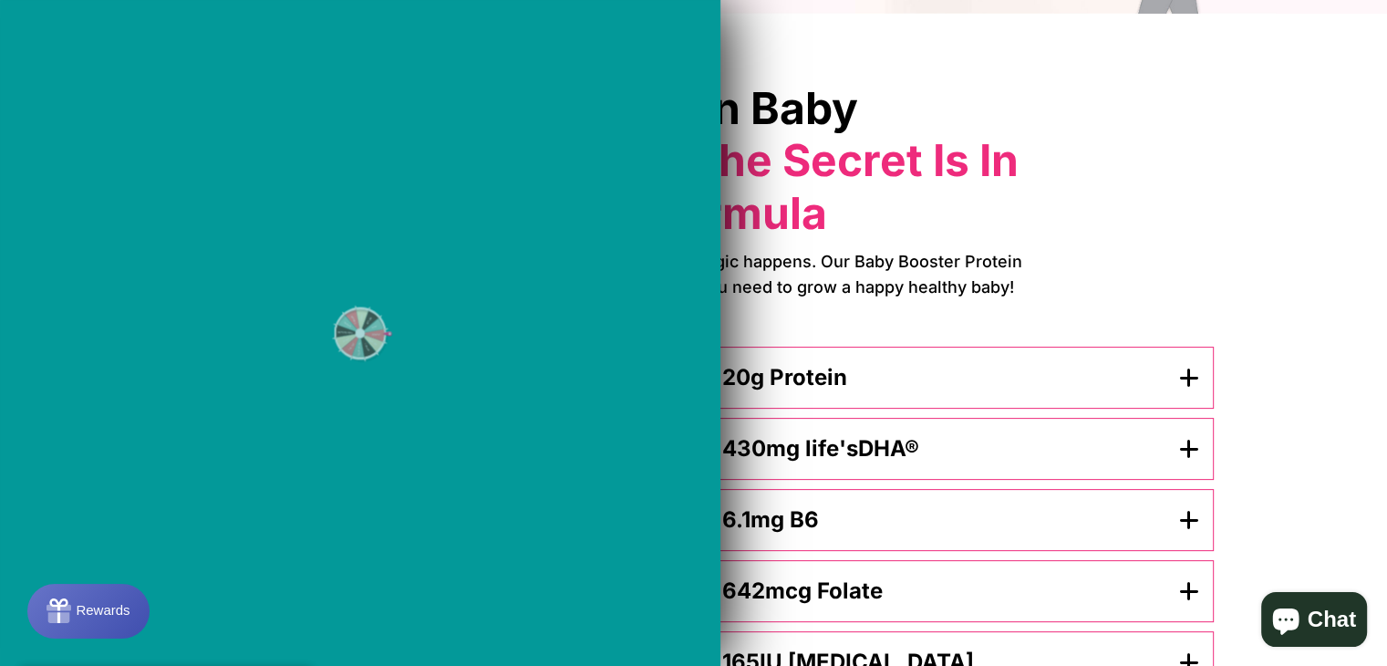
scroll to position [456, 0]
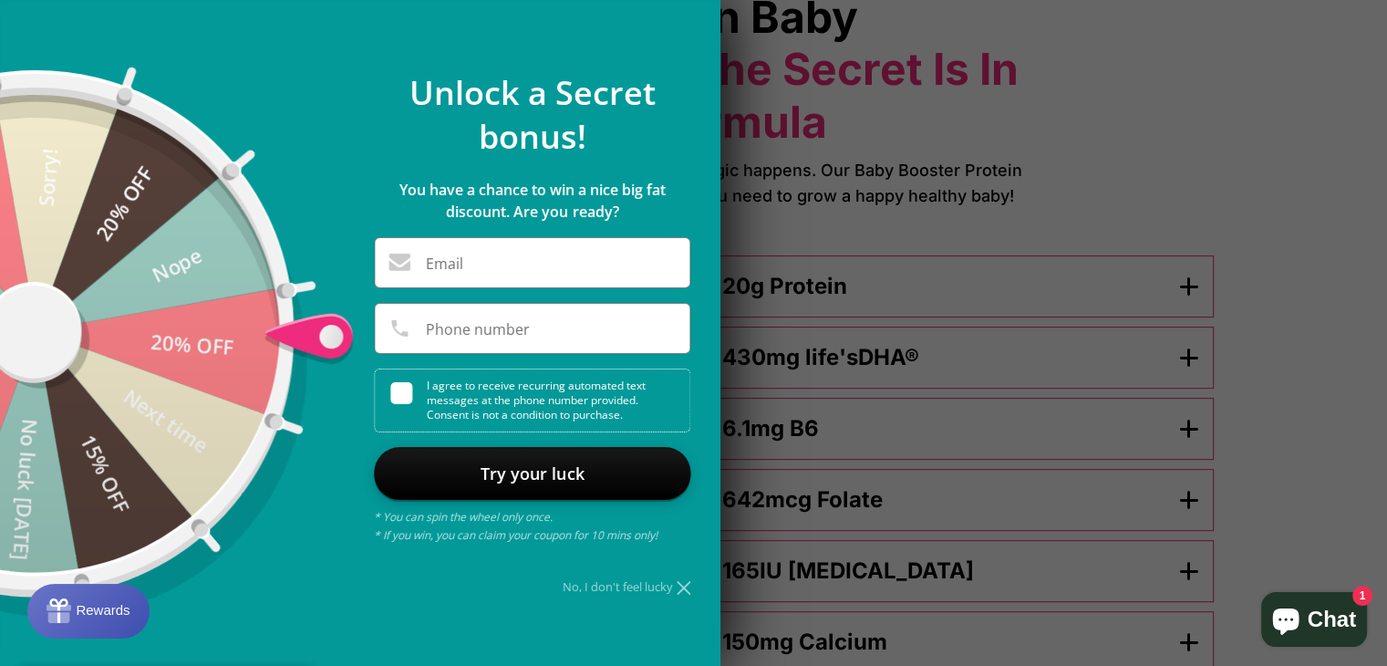
click at [677, 584] on icon at bounding box center [684, 588] width 14 height 14
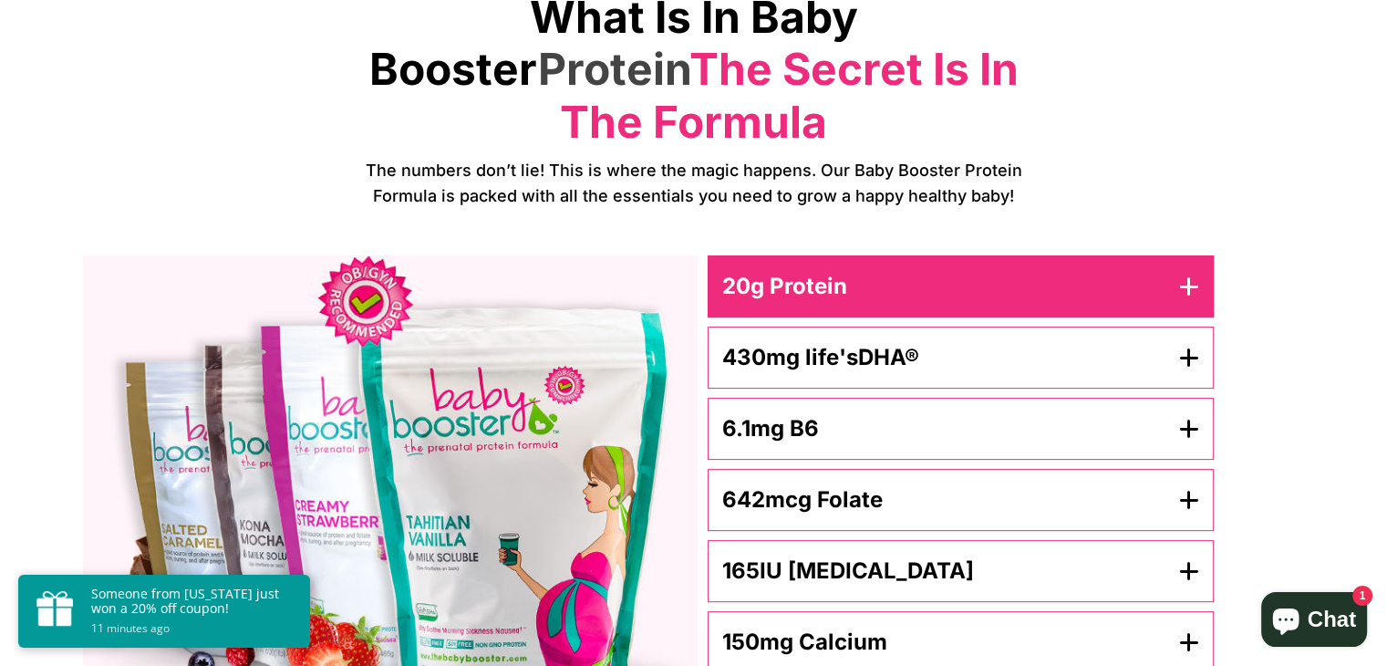
click at [1202, 255] on button "20g Protein" at bounding box center [961, 286] width 506 height 62
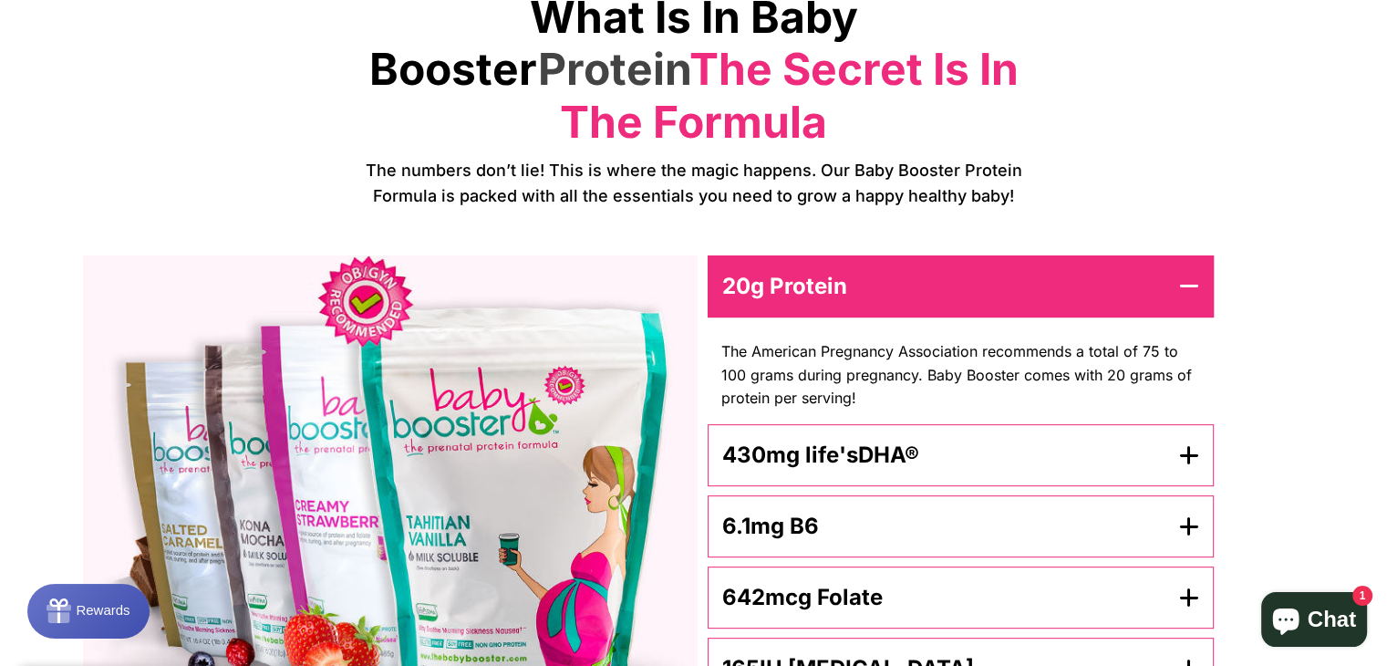
scroll to position [547, 0]
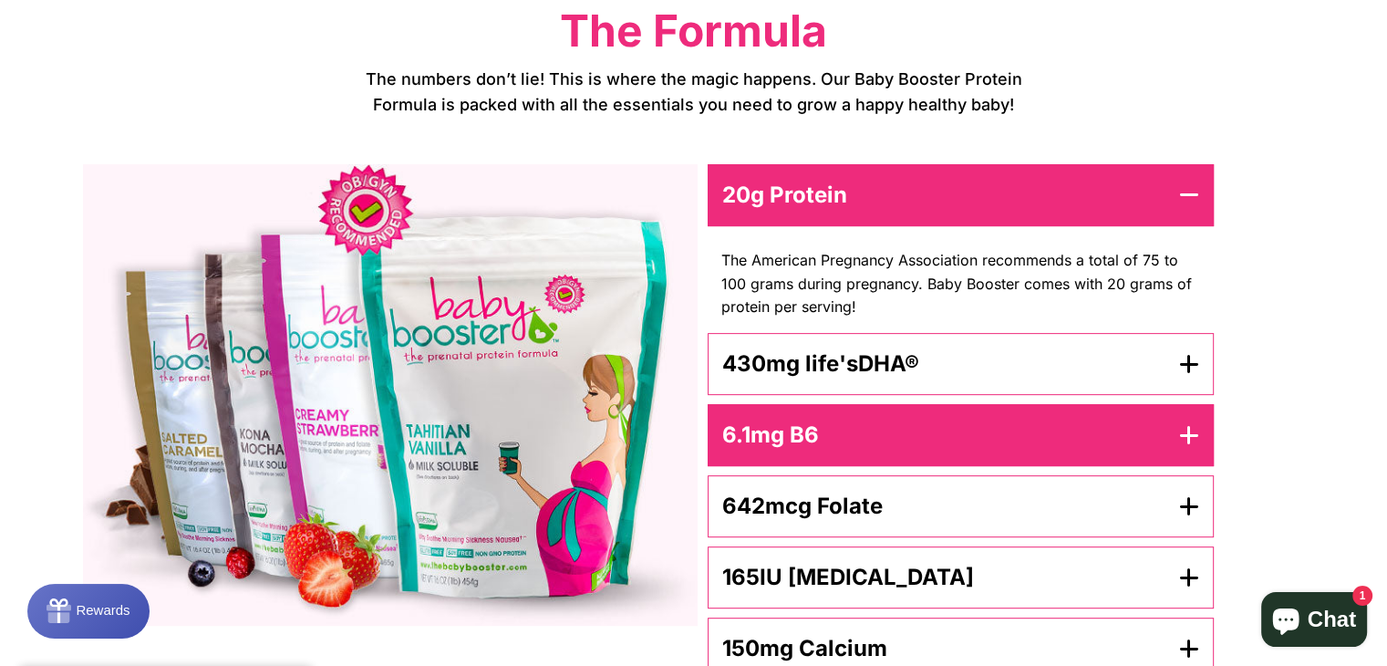
click at [1183, 424] on icon "button" at bounding box center [1189, 435] width 20 height 22
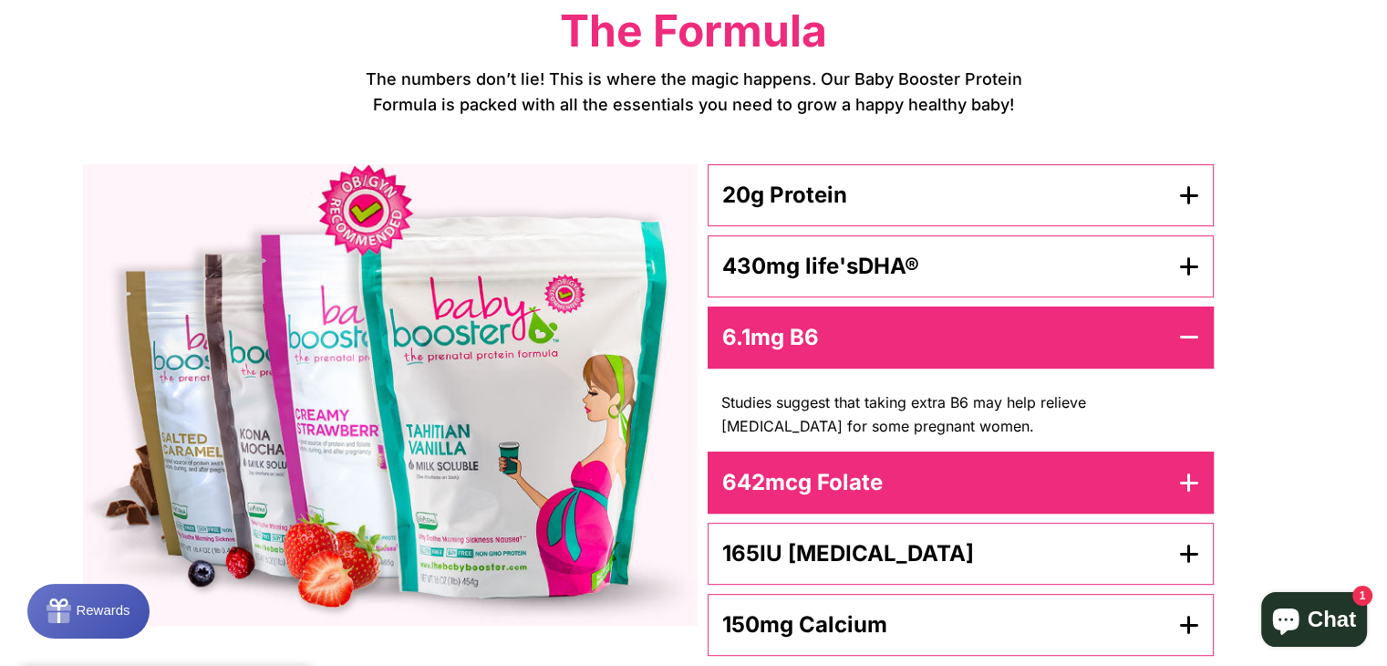
click at [1188, 472] on icon "button" at bounding box center [1189, 483] width 20 height 22
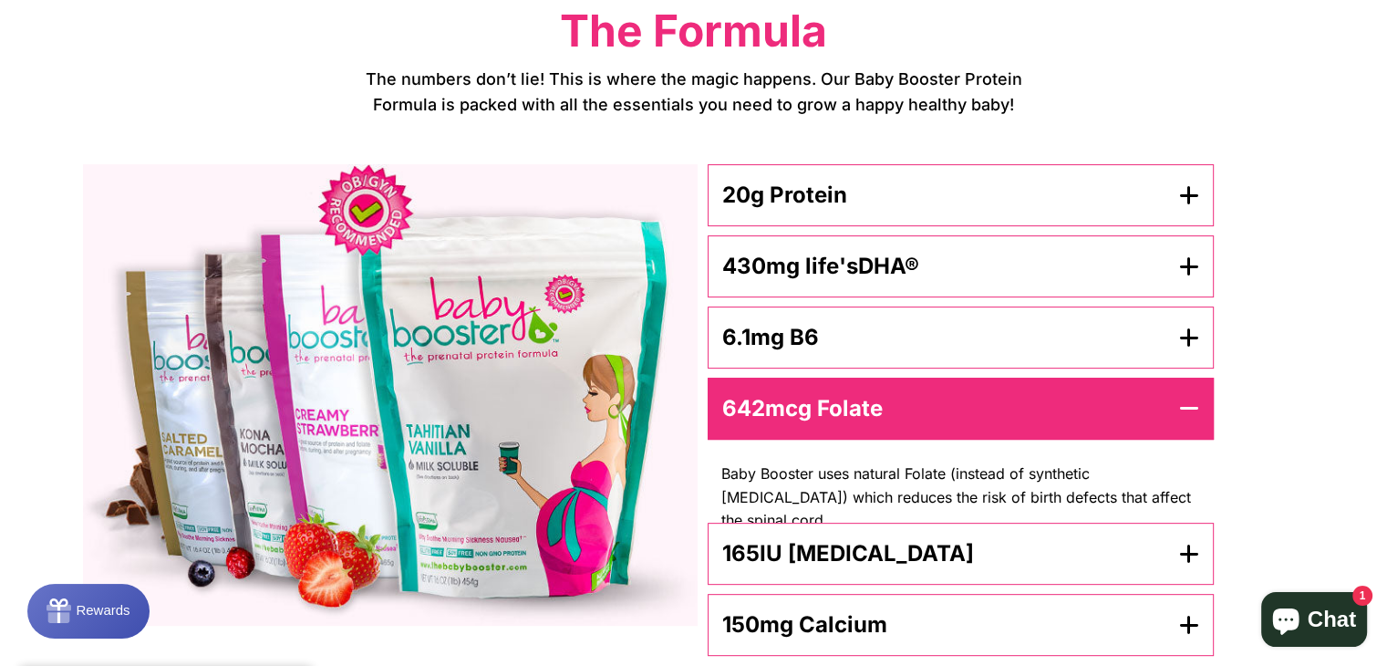
click at [426, 377] on img at bounding box center [390, 394] width 615 height 461
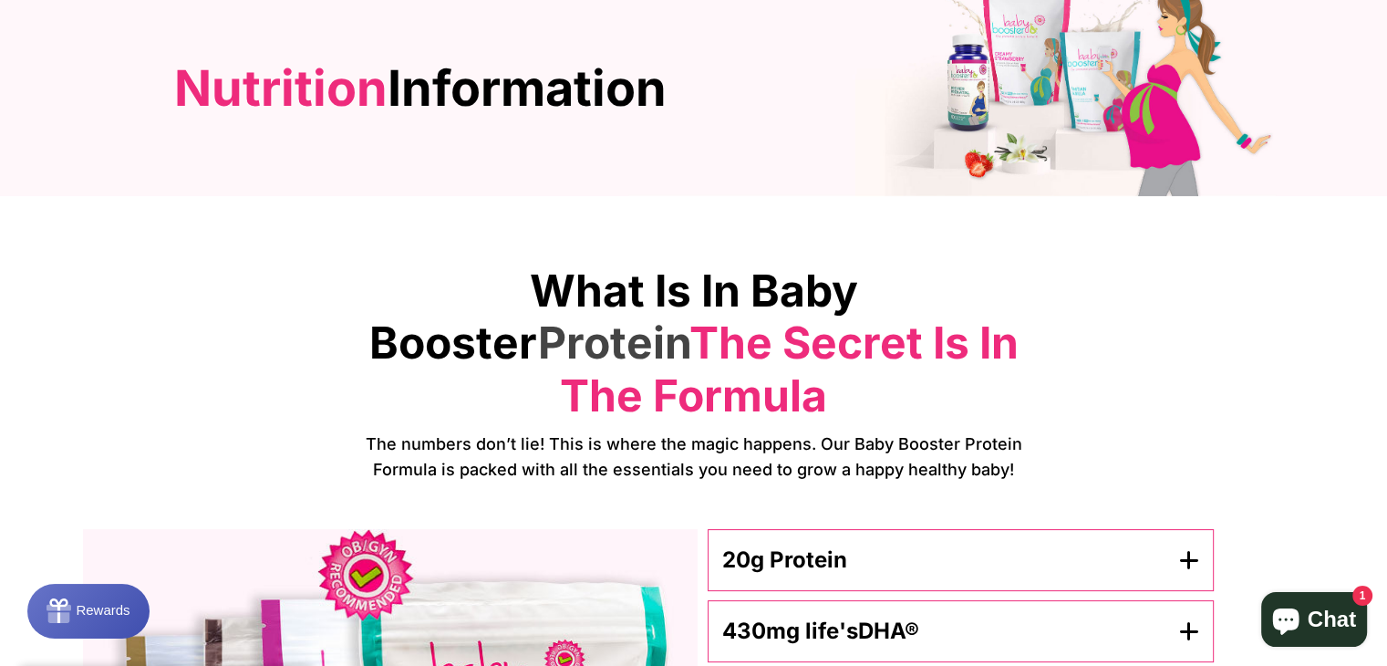
scroll to position [0, 0]
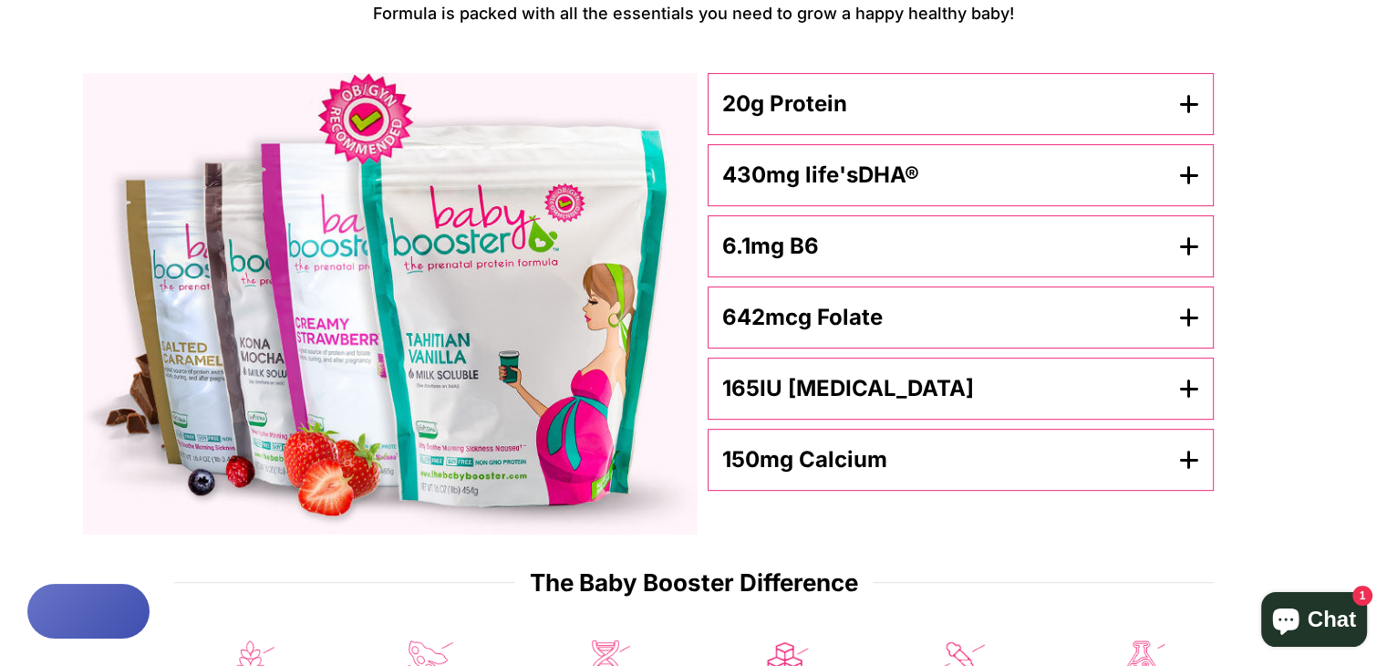
scroll to position [365, 0]
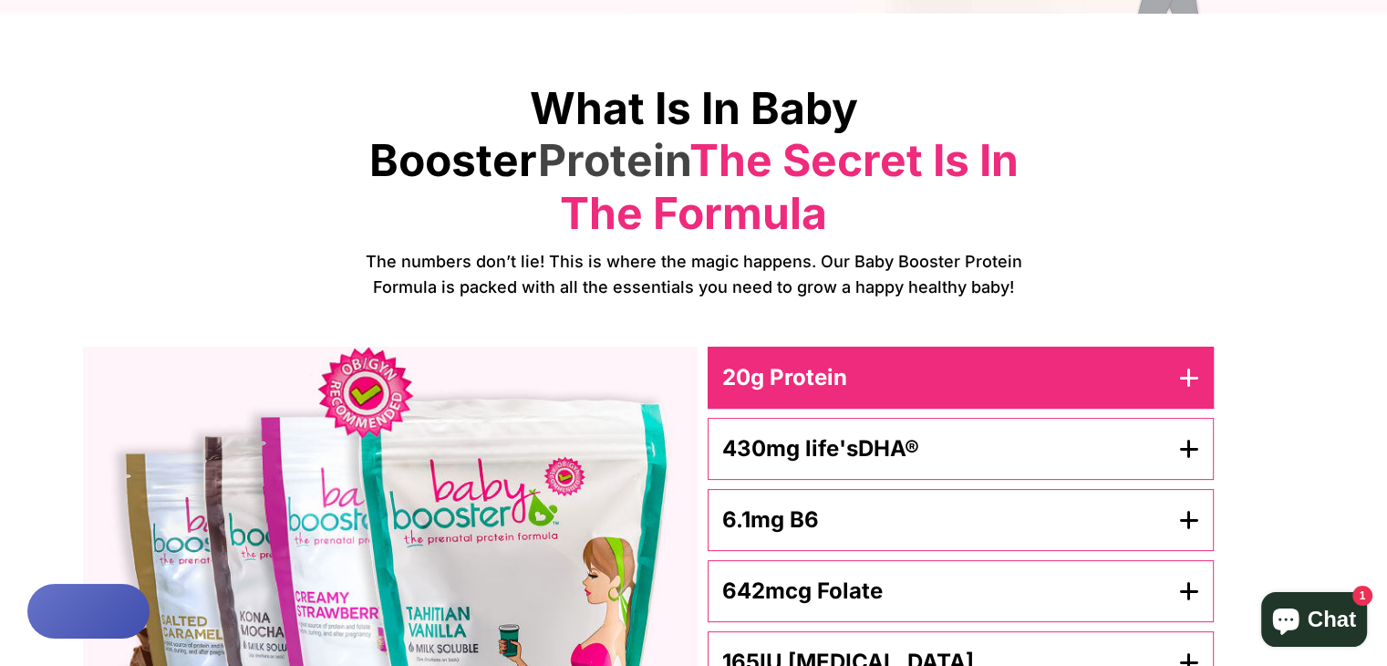
click at [955, 347] on button "20g Protein" at bounding box center [961, 378] width 506 height 62
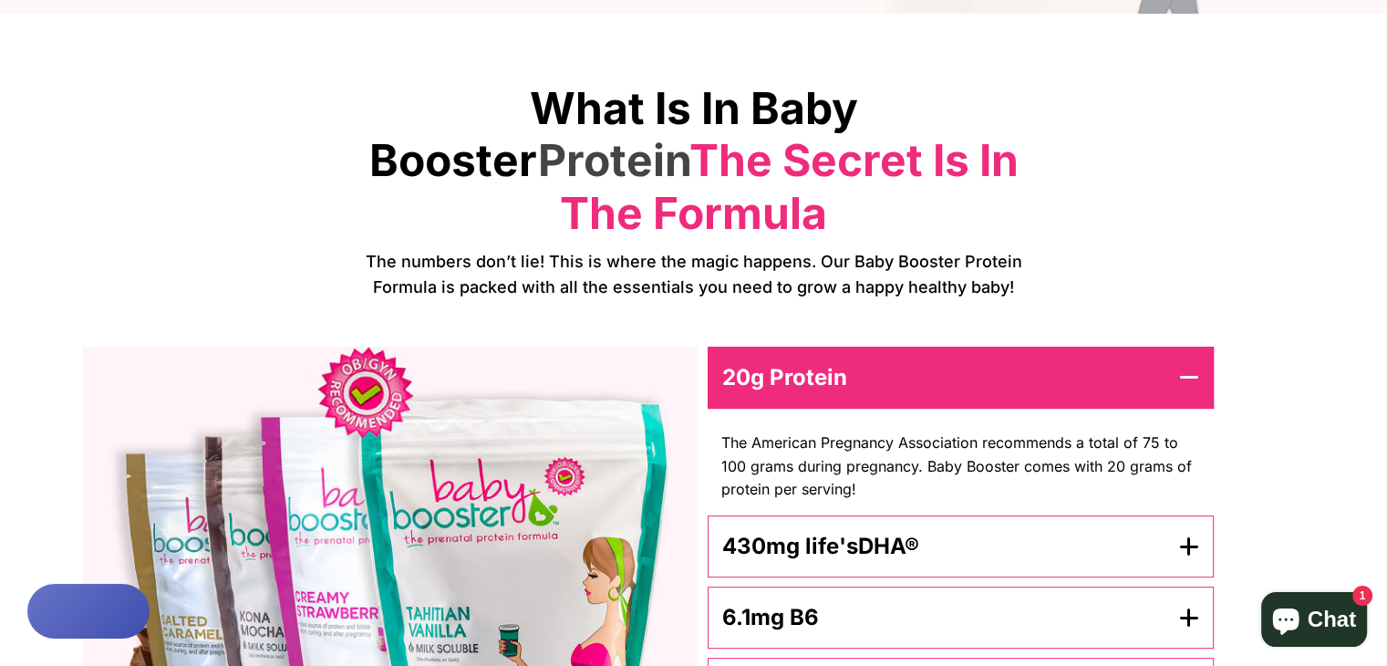
click at [958, 418] on div "The American Pregnancy Association recommends a total of 75 to 100 grams during…" at bounding box center [961, 467] width 506 height 98
click at [959, 431] on span "The American Pregnancy Association recommends a total of 75 to 100 grams during…" at bounding box center [960, 466] width 479 height 70
